Goal: Transaction & Acquisition: Purchase product/service

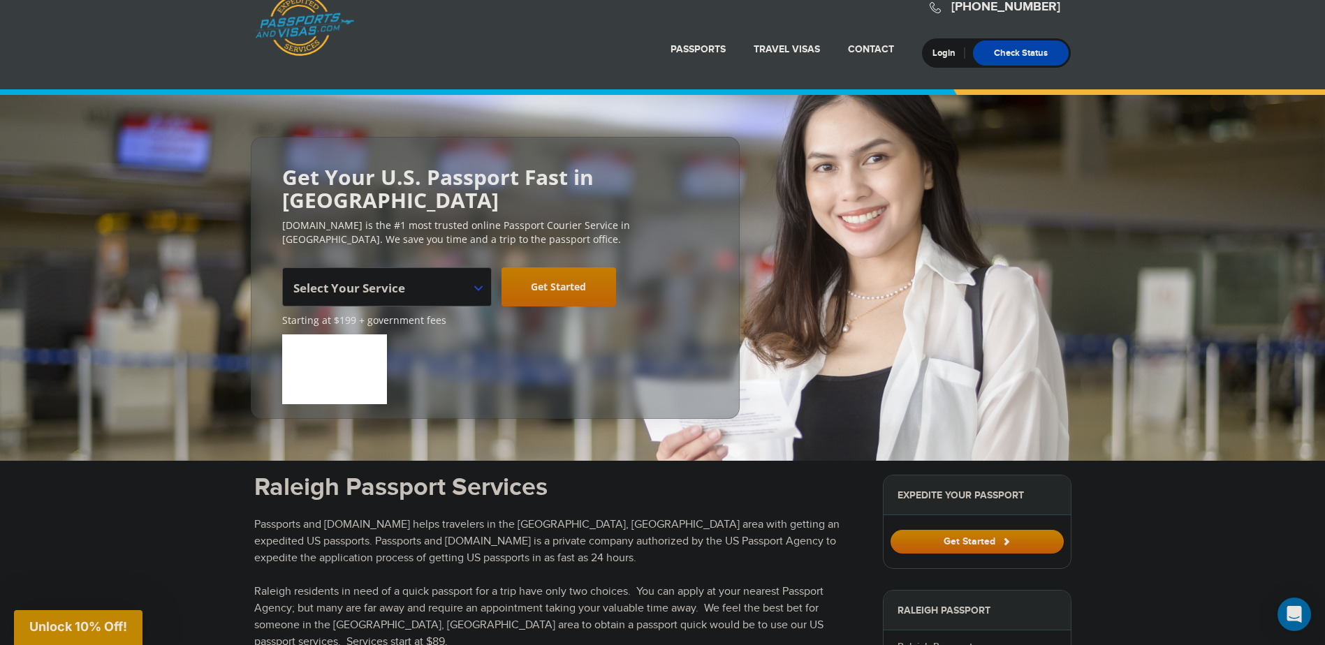
scroll to position [25, 0]
click at [464, 272] on span "Select Your Service" at bounding box center [385, 291] width 184 height 39
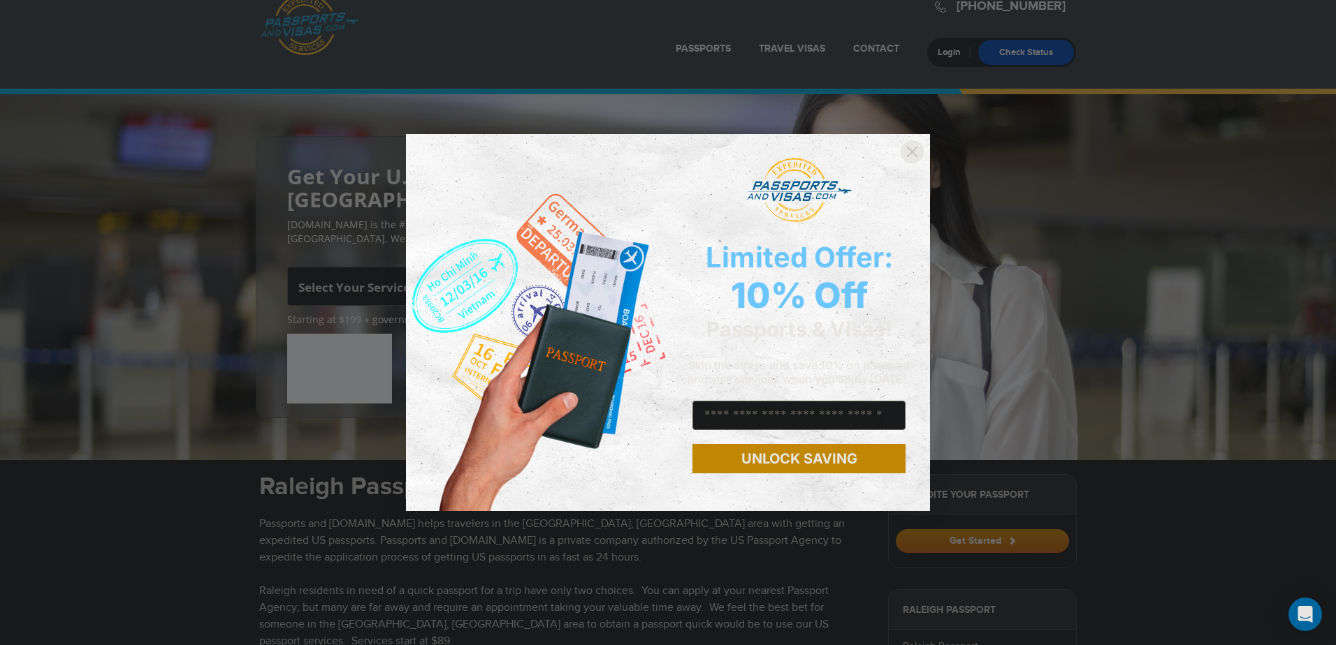
click at [912, 154] on circle "Close dialog" at bounding box center [911, 151] width 23 height 23
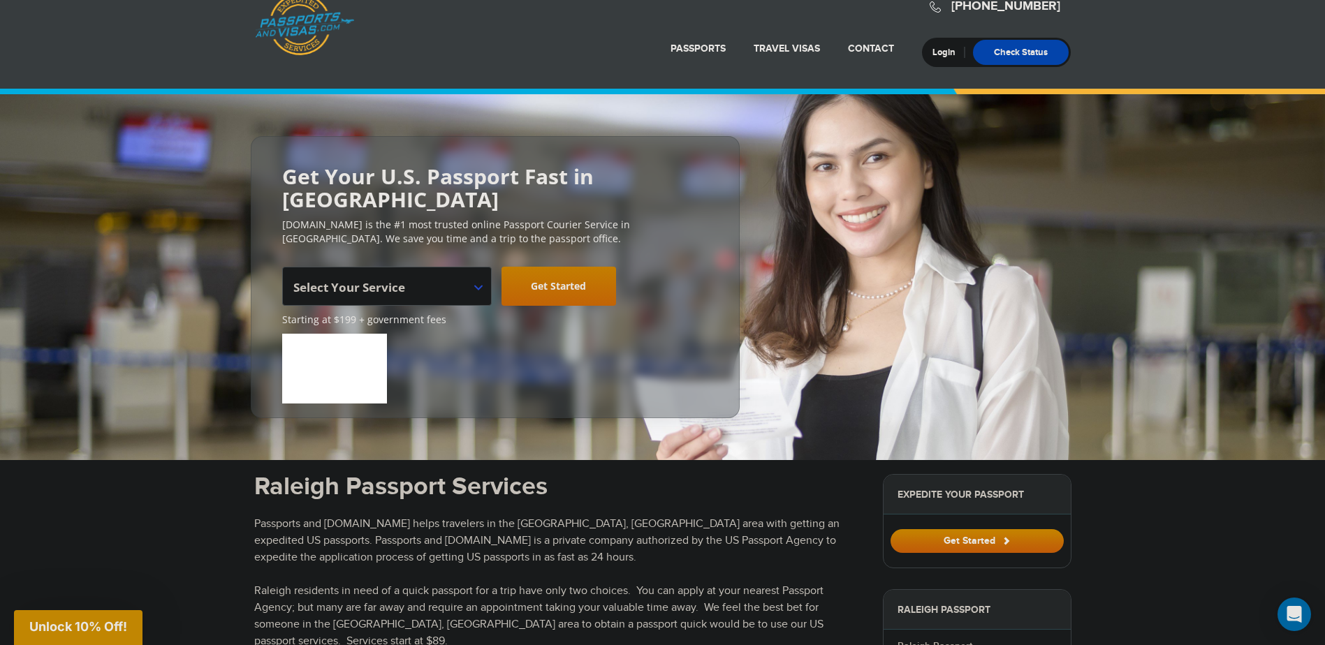
click at [453, 272] on span "Select Your Service" at bounding box center [385, 291] width 184 height 39
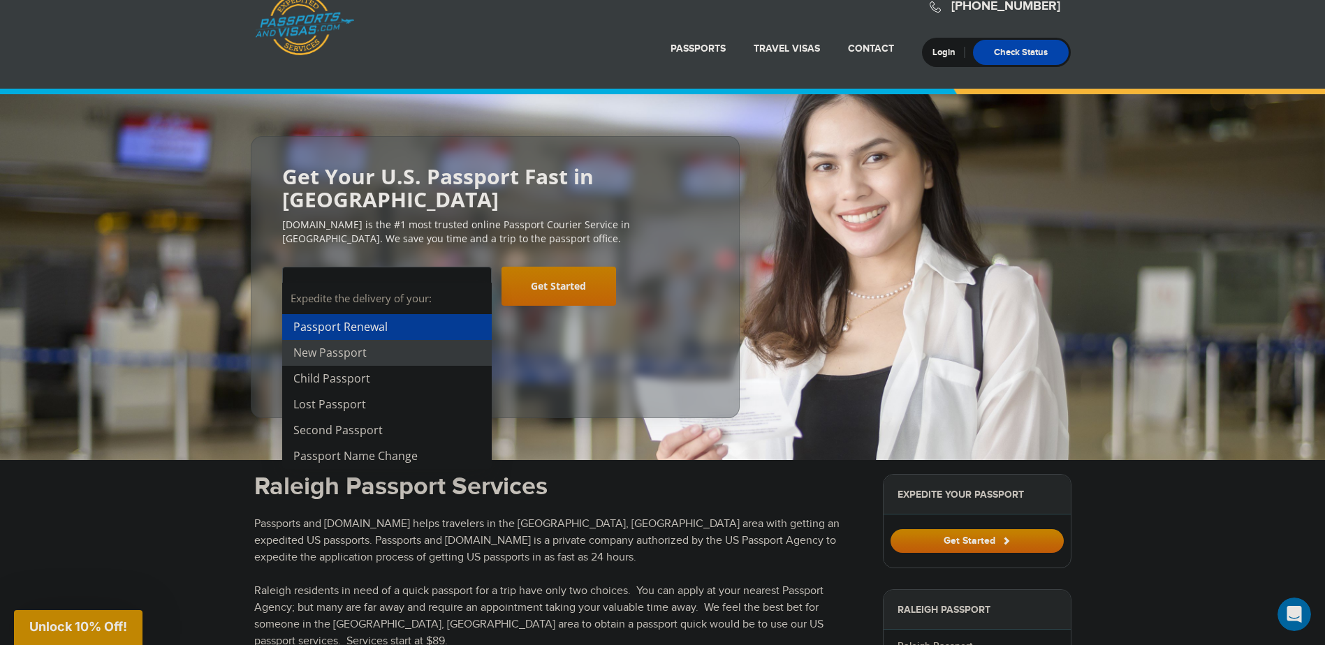
scroll to position [0, 0]
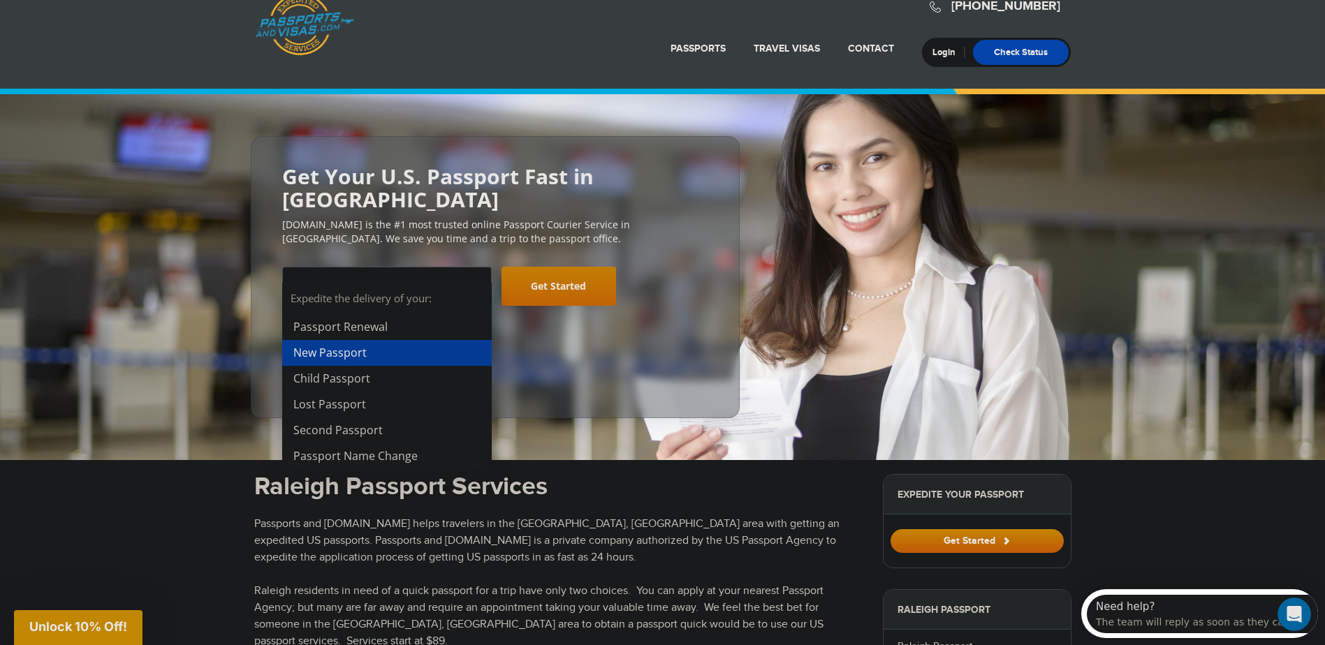
select select "**********"
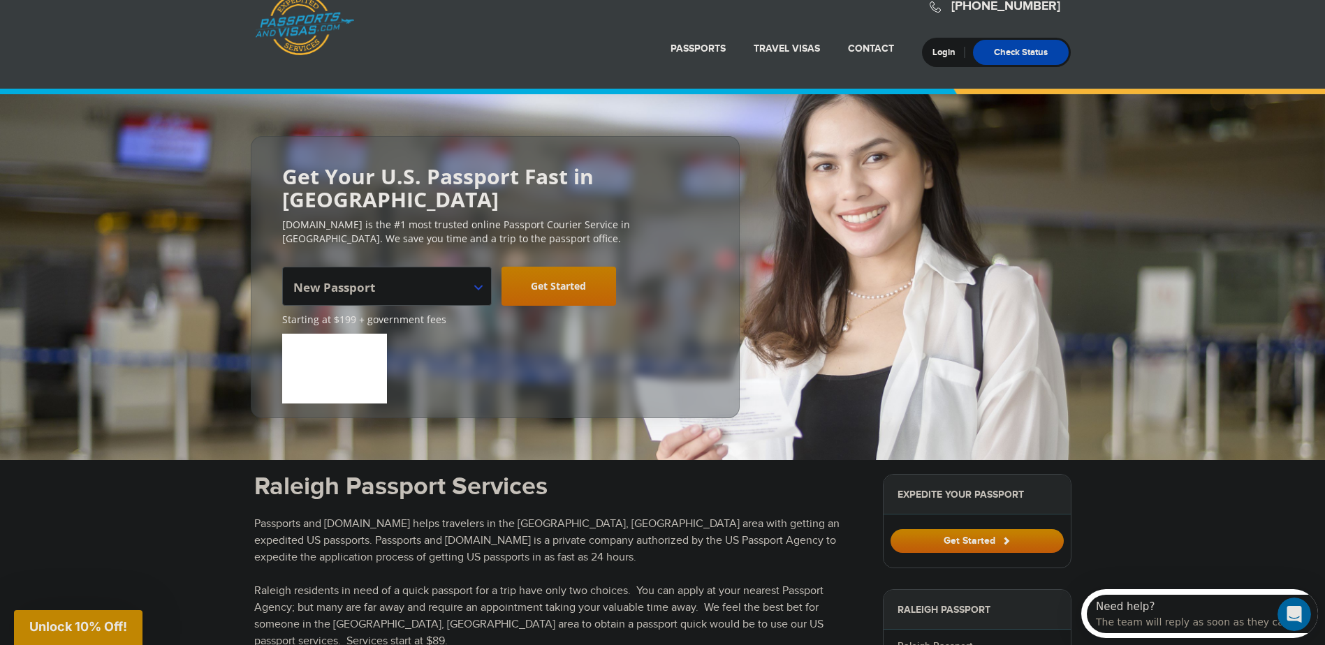
click at [572, 272] on link "Get Started" at bounding box center [559, 286] width 115 height 39
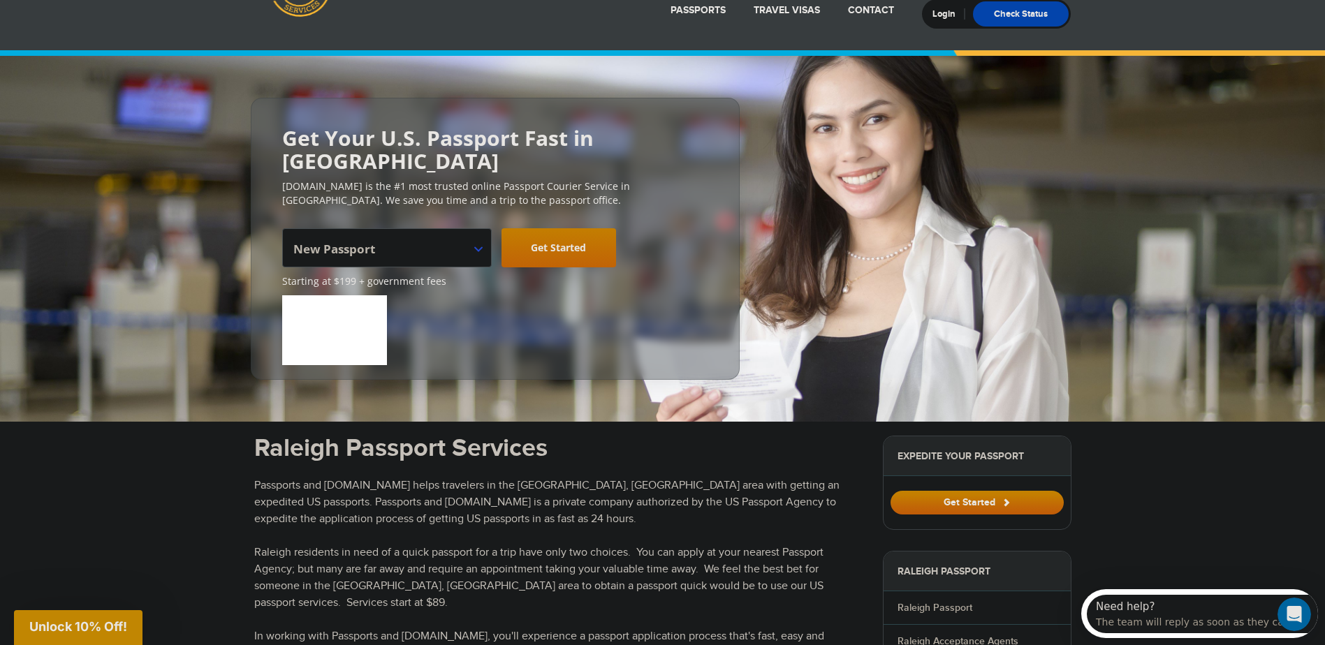
scroll to position [64, 0]
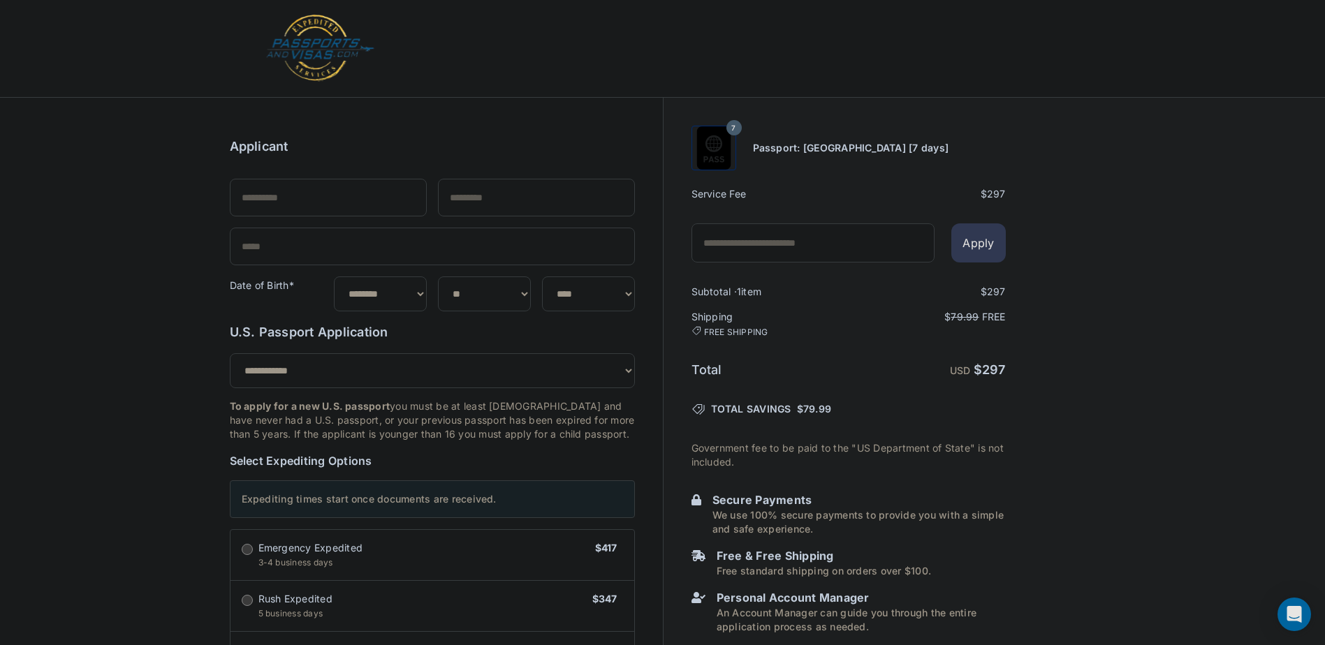
select select "***"
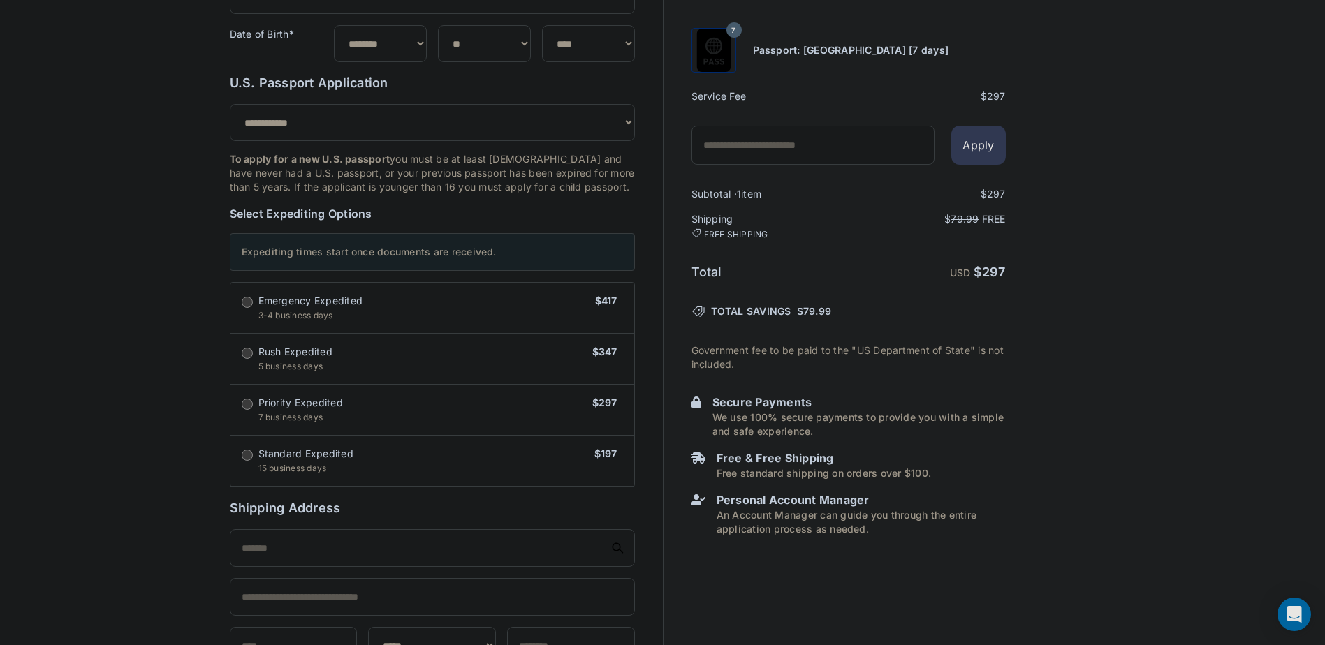
scroll to position [252, 0]
click at [614, 471] on span "$197" at bounding box center [605, 460] width 23 height 28
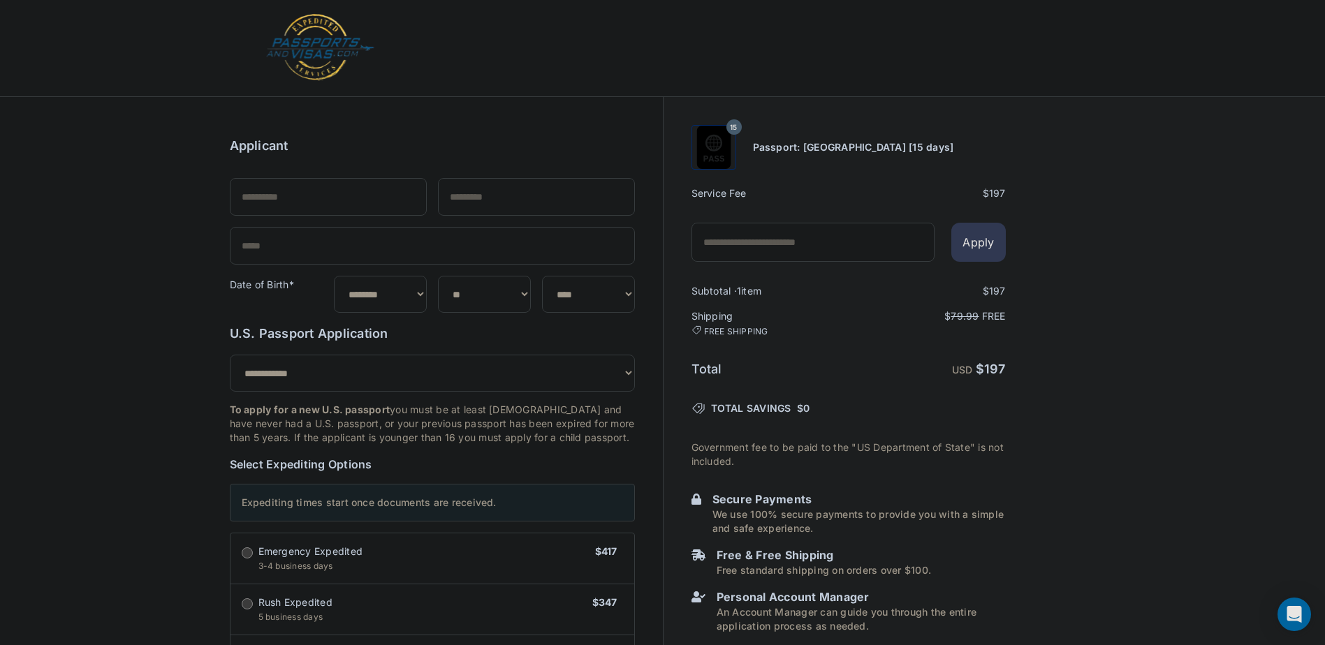
scroll to position [0, 0]
